Goal: Information Seeking & Learning: Learn about a topic

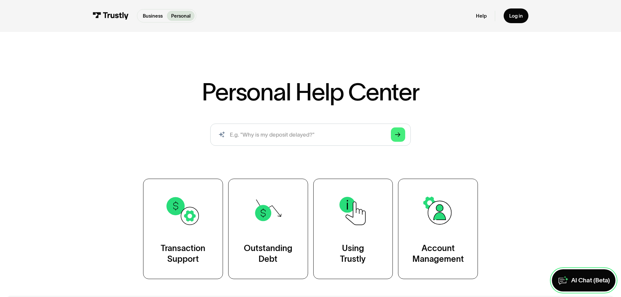
click at [583, 282] on div "AI Chat (Beta)" at bounding box center [590, 280] width 39 height 8
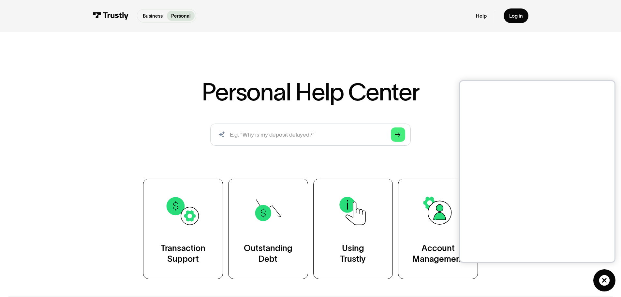
click at [583, 282] on div "Personal Help Center AI-powered search ( 1 / 4 ) Type your question and our sma…" at bounding box center [310, 145] width 621 height 290
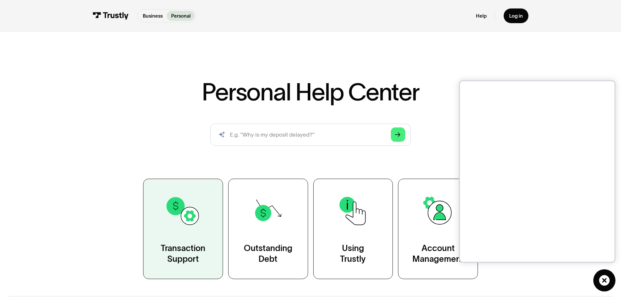
click at [204, 233] on link "Transaction Support" at bounding box center [183, 229] width 80 height 100
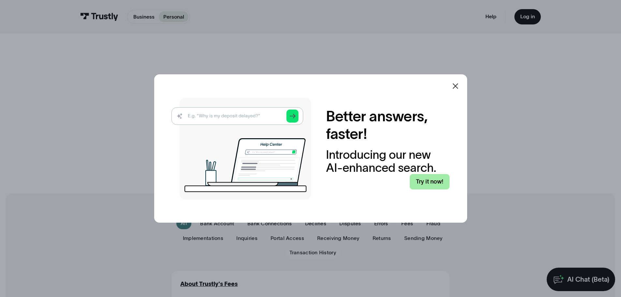
click at [435, 183] on link "Try it now!" at bounding box center [429, 181] width 40 height 15
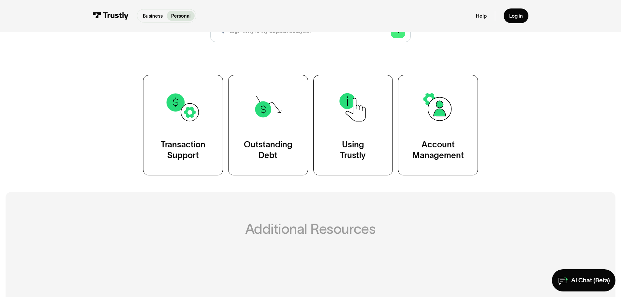
scroll to position [104, 0]
click at [569, 269] on div "Additional resources ( 4 / 4 ) Learn more about Trustly by checking out our blo…" at bounding box center [310, 283] width 582 height 184
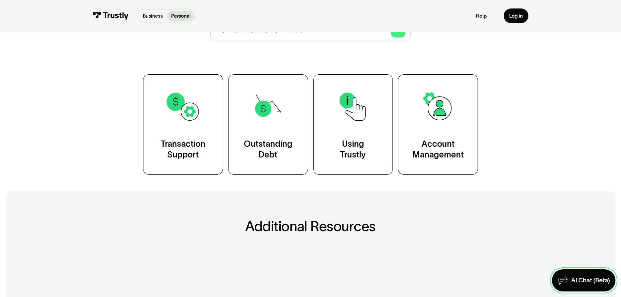
click at [567, 274] on link "AI Chat (Beta)" at bounding box center [584, 280] width 64 height 22
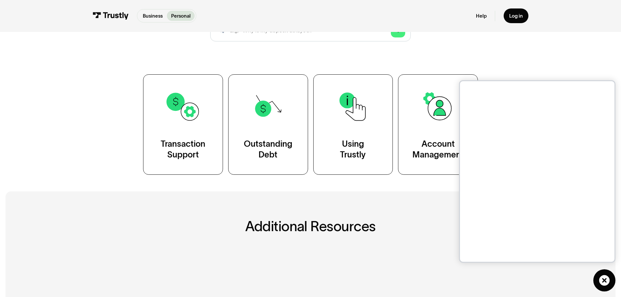
click at [283, 203] on div "Additional resources ( 4 / 4 ) Learn more about Trustly by checking out our blo…" at bounding box center [310, 283] width 582 height 184
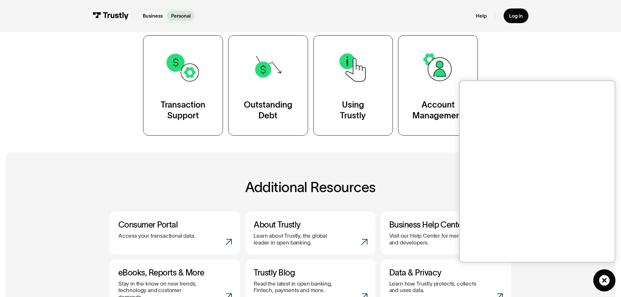
scroll to position [156, 0]
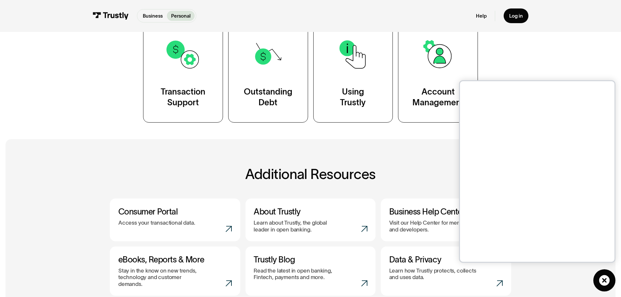
click at [283, 203] on link "About Trustly Learn about Trustly, the global leader in open banking." at bounding box center [310, 219] width 130 height 43
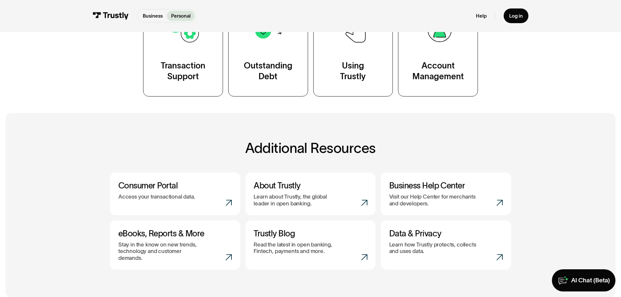
scroll to position [195, 0]
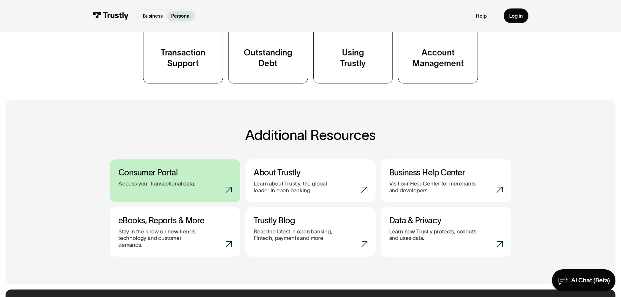
click at [187, 171] on h3 "Consumer Portal" at bounding box center [175, 172] width 114 height 10
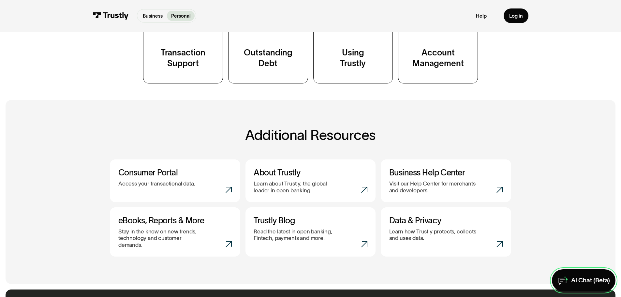
click at [585, 273] on link "AI Chat (Beta)" at bounding box center [584, 280] width 64 height 22
